Goal: Navigation & Orientation: Find specific page/section

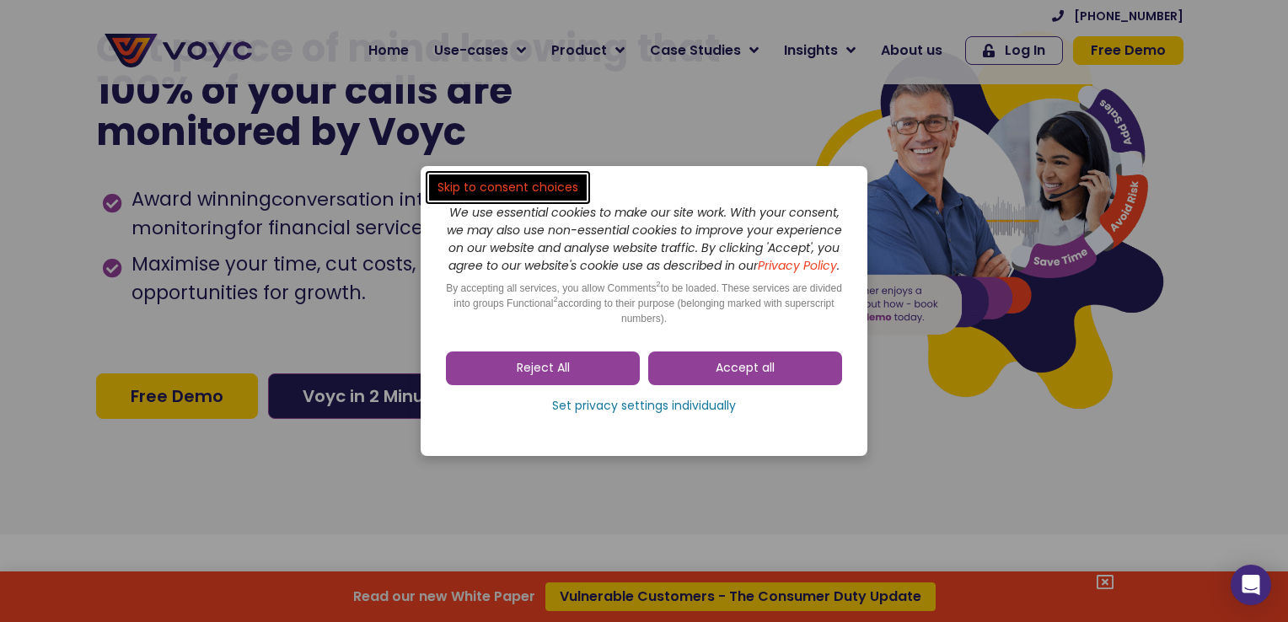
click at [388, 46] on dialog "Skip to consent choices We use essential cookies to make our site work. With yo…" at bounding box center [644, 311] width 1288 height 622
click at [610, 378] on link "Reject All" at bounding box center [543, 369] width 194 height 34
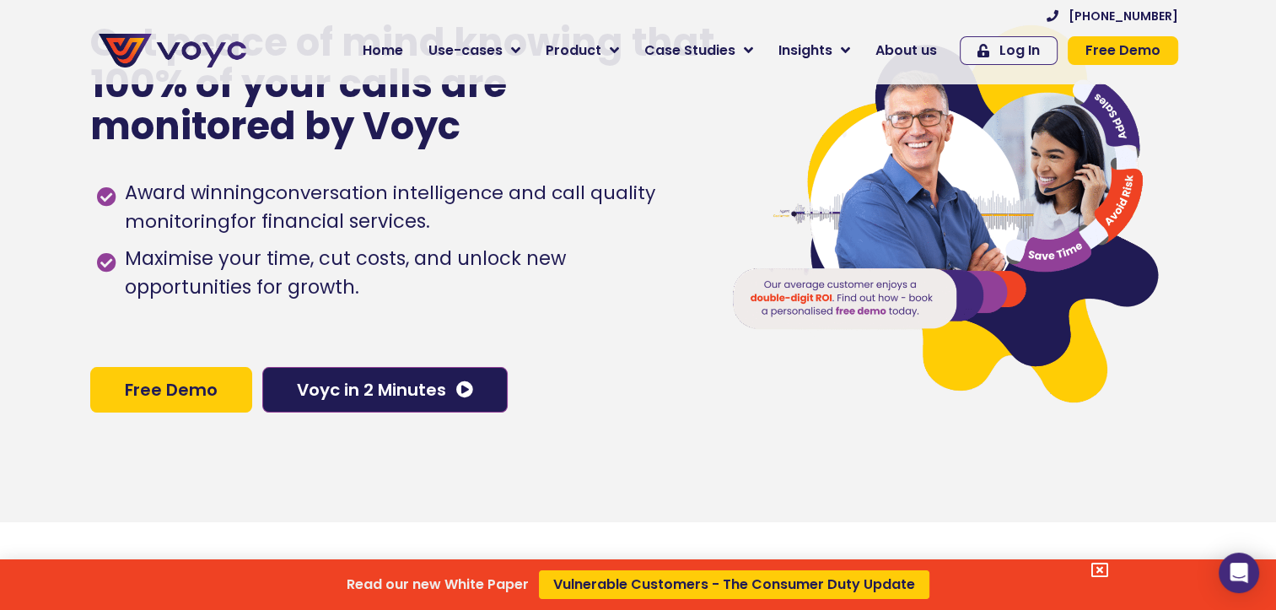
drag, startPoint x: 381, startPoint y: 46, endPoint x: 389, endPoint y: 54, distance: 11.3
click at [388, 52] on div "Read our new White Paper Vulnerable Customers - The Consumer Duty Update" at bounding box center [638, 305] width 1276 height 610
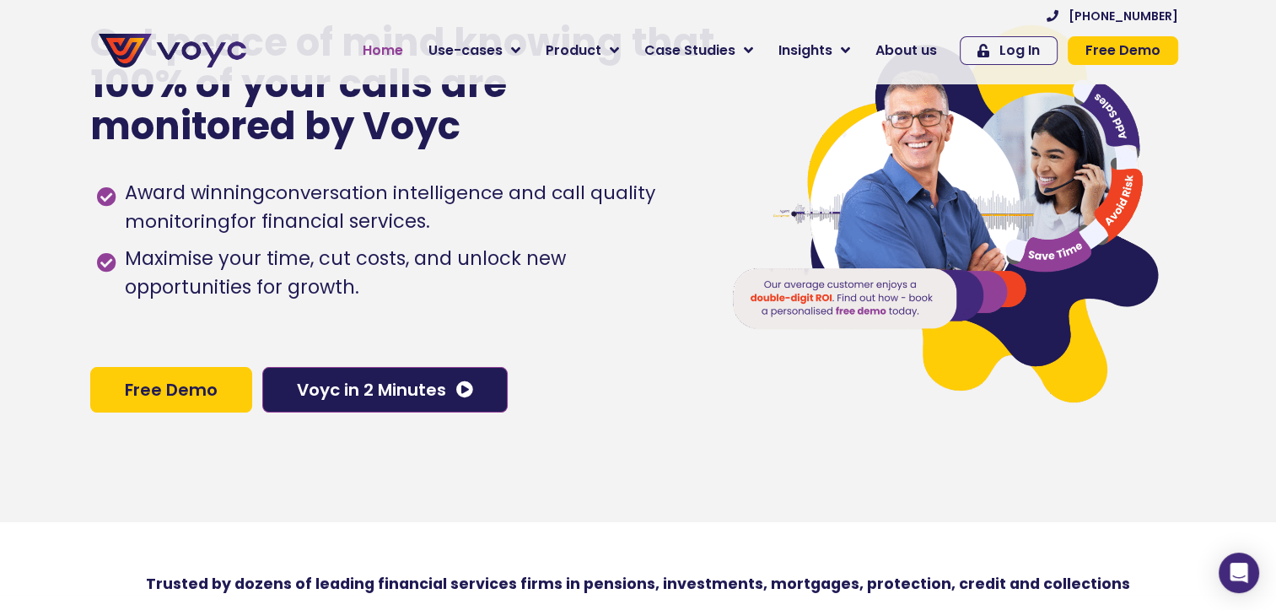
click at [383, 49] on span "Home" at bounding box center [383, 50] width 40 height 20
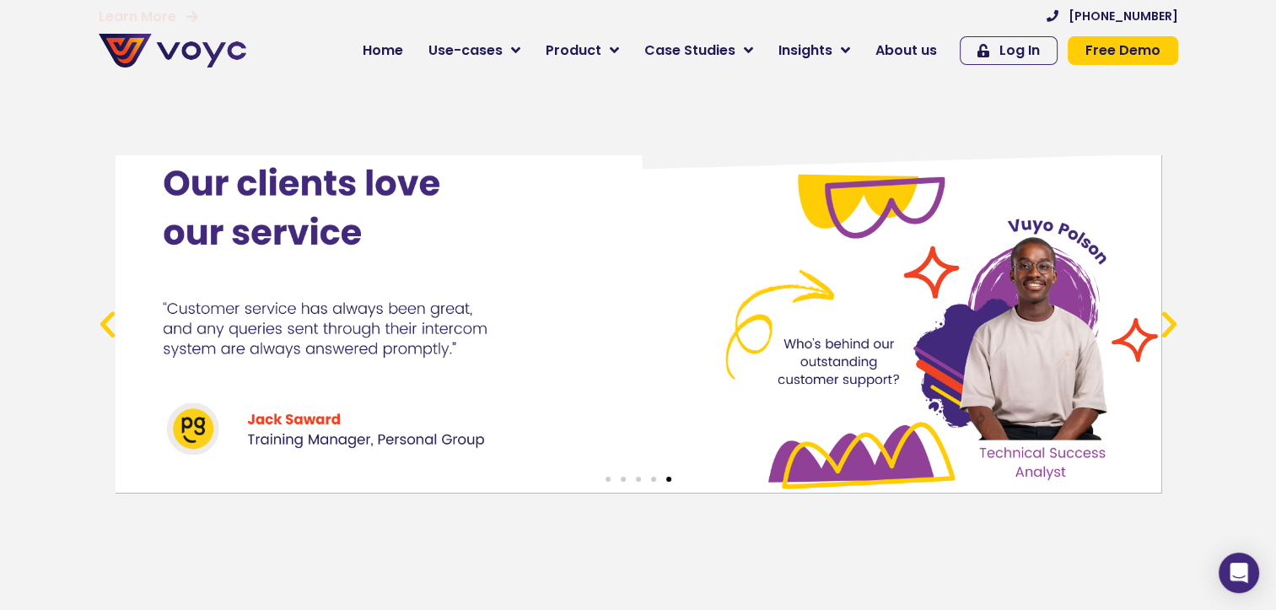
scroll to position [6154, 0]
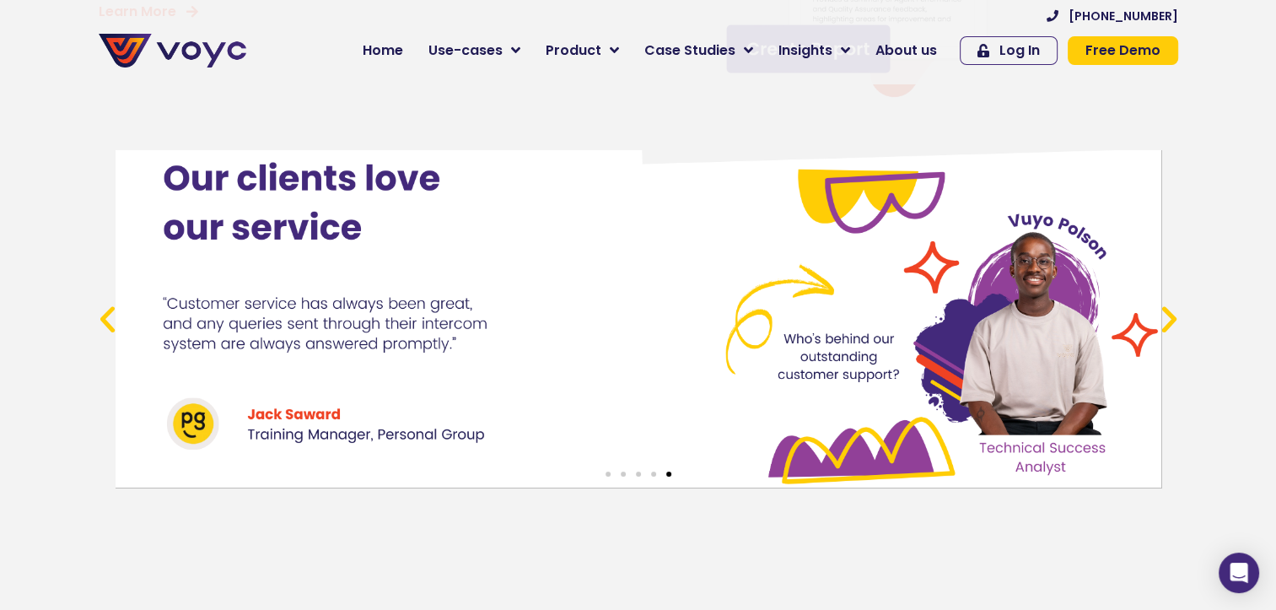
click at [107, 336] on icon "Previous slide" at bounding box center [107, 318] width 35 height 35
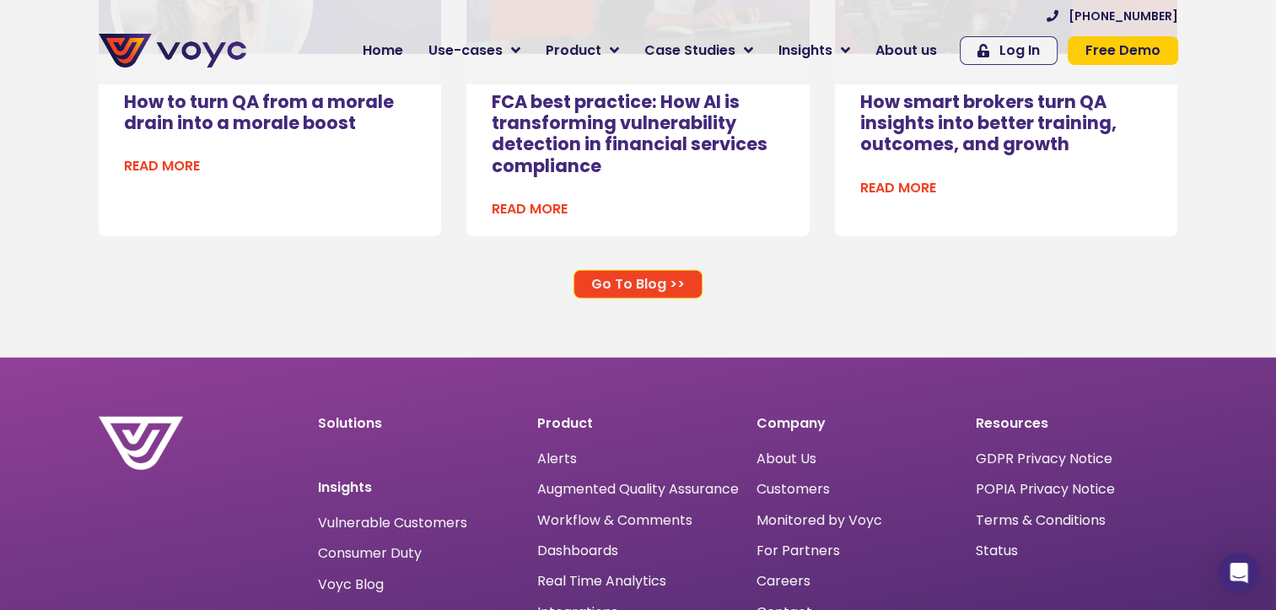
scroll to position [10959, 0]
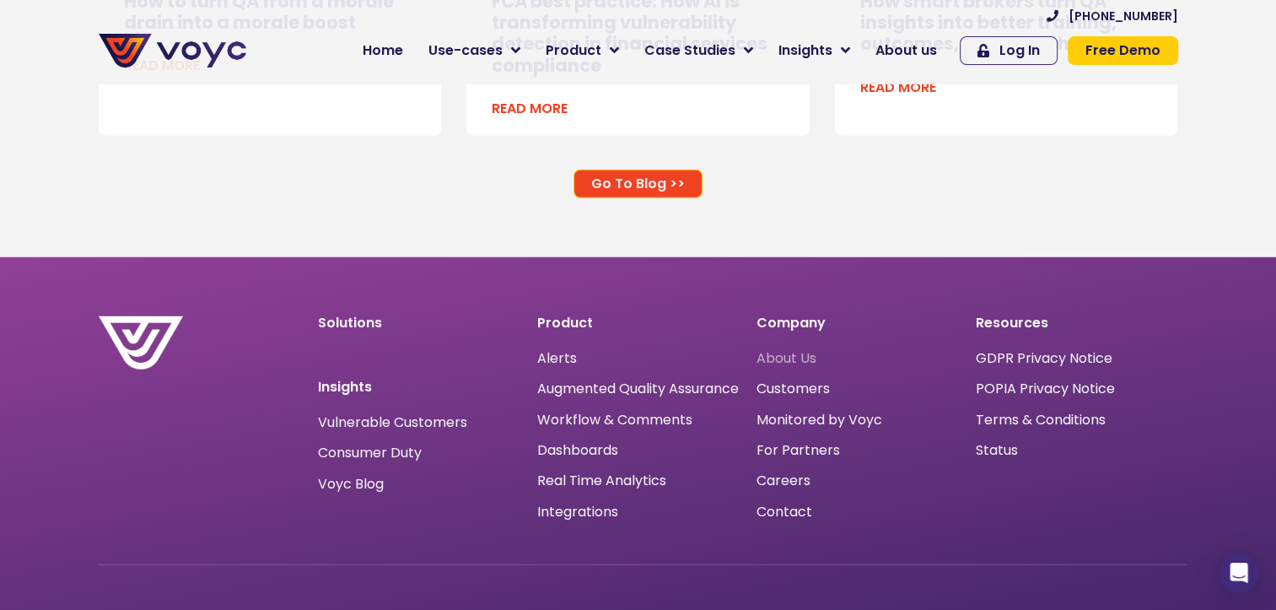
click at [779, 358] on span "About Us" at bounding box center [786, 358] width 60 height 0
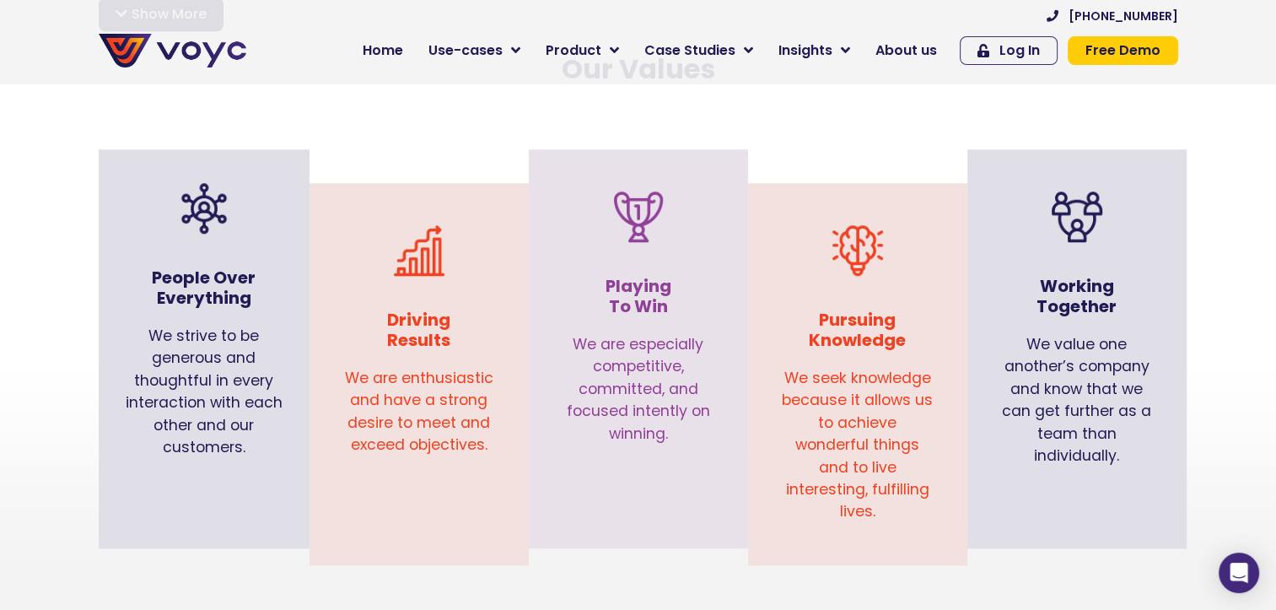
scroll to position [1686, 0]
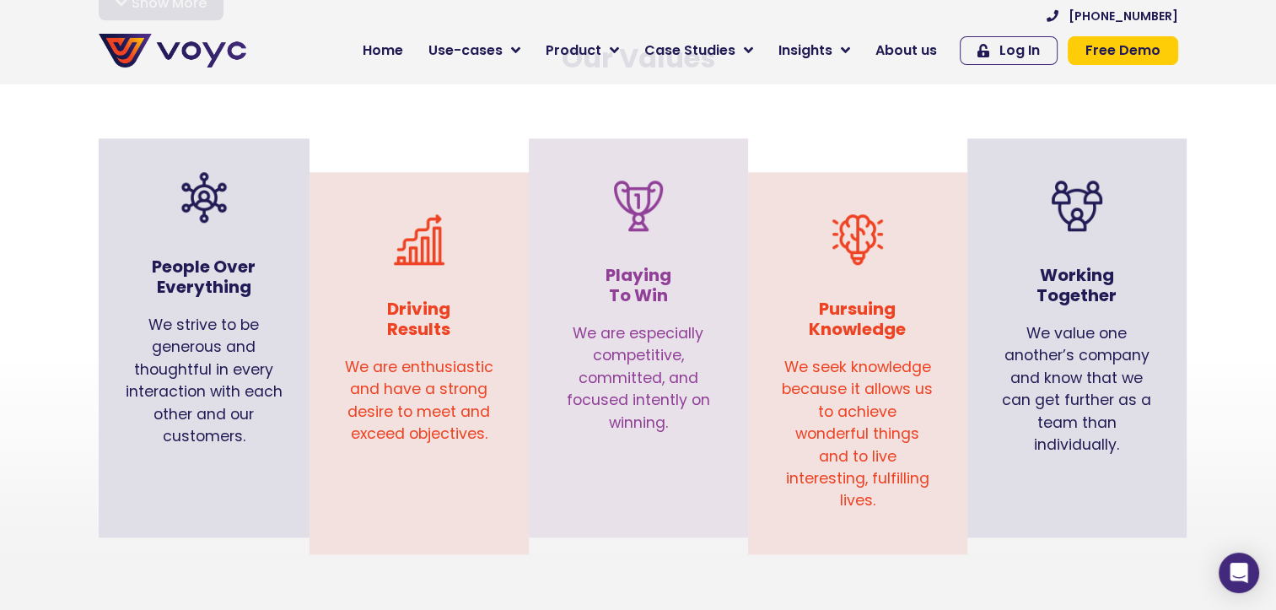
click at [1039, 504] on div "Working Together We value one another’s company and know that we can get furthe…" at bounding box center [1076, 337] width 219 height 399
